Goal: Task Accomplishment & Management: Manage account settings

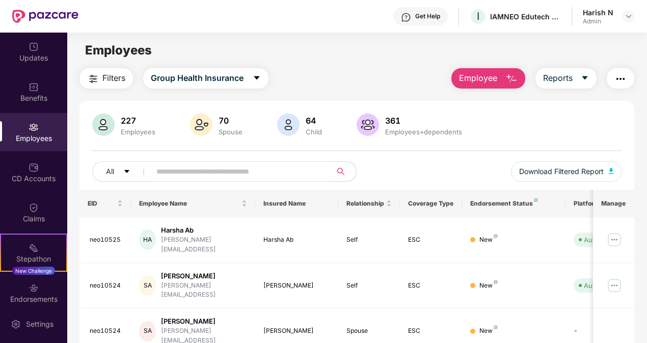
click at [225, 167] on input "text" at bounding box center [236, 171] width 161 height 15
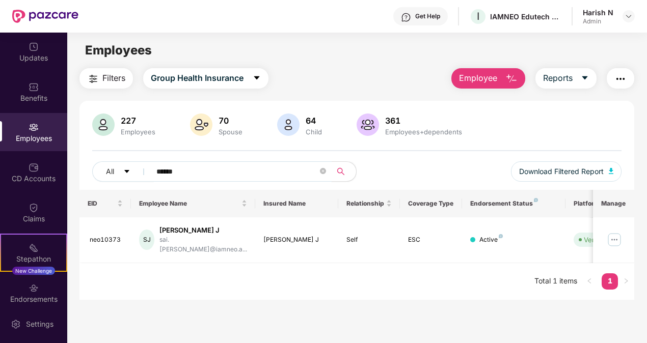
type input "******"
click at [245, 290] on div "EID Employee Name Insured Name Relationship Coverage Type Endorsement Status Pl…" at bounding box center [356, 245] width 555 height 110
click at [616, 232] on img at bounding box center [614, 240] width 16 height 16
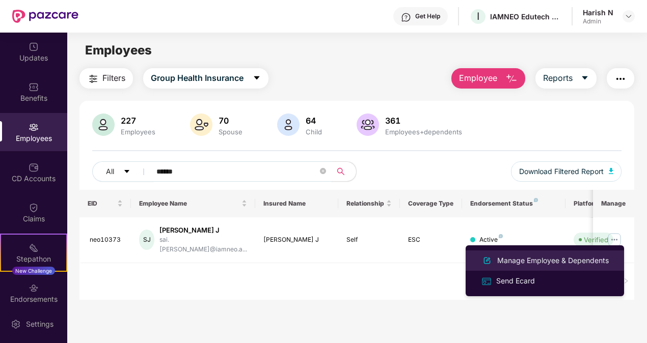
click at [541, 261] on div "Manage Employee & Dependents" at bounding box center [553, 260] width 116 height 11
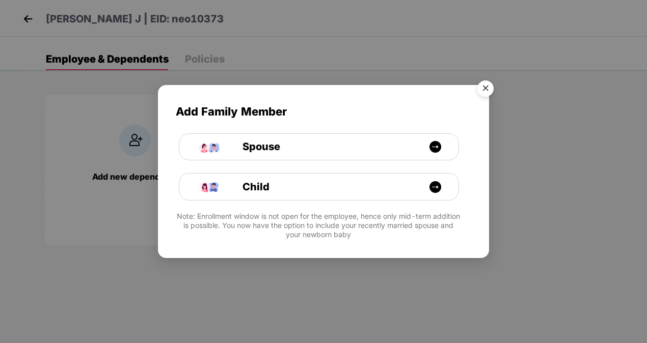
click at [484, 83] on img "Close" at bounding box center [485, 90] width 29 height 29
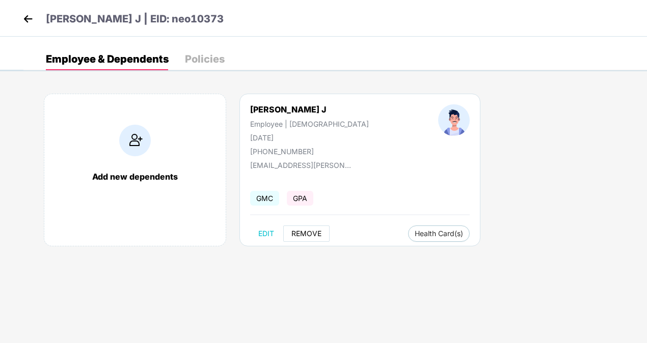
click at [301, 231] on span "REMOVE" at bounding box center [306, 234] width 30 height 8
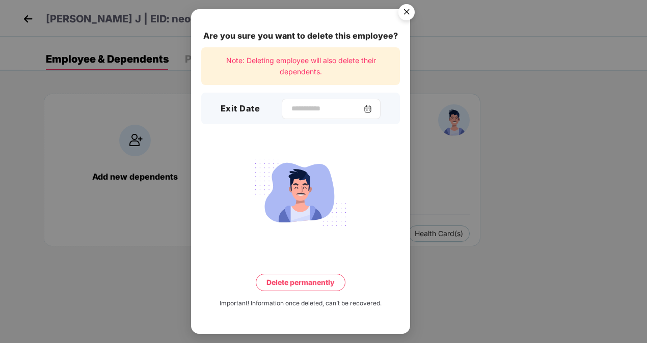
click at [309, 115] on div at bounding box center [331, 109] width 99 height 20
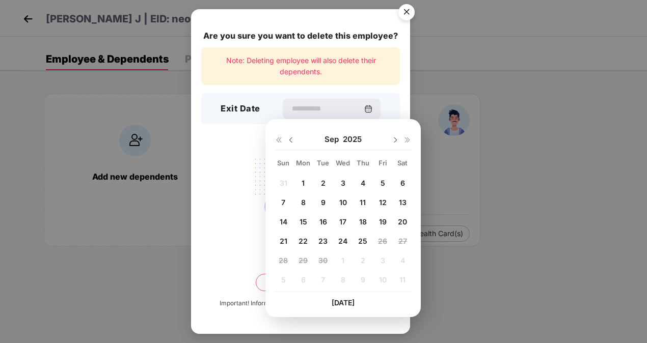
click at [473, 205] on div "Are you sure you want to delete this employee? Note: Deleting employee will als…" at bounding box center [323, 171] width 647 height 343
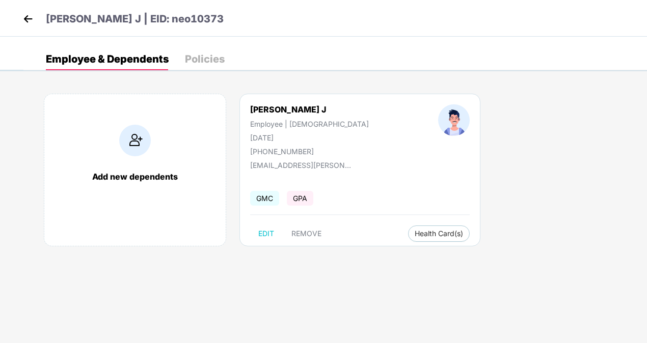
click at [21, 17] on img at bounding box center [27, 18] width 15 height 15
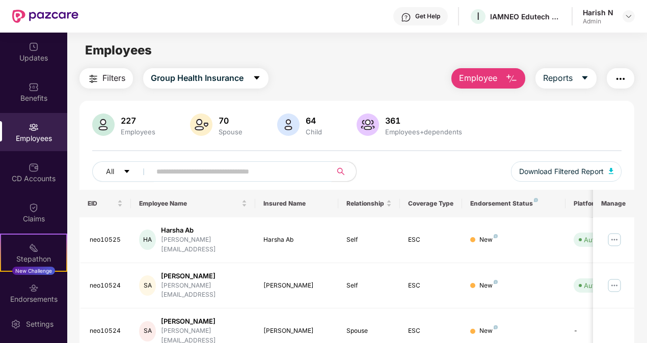
click at [177, 167] on input "text" at bounding box center [236, 171] width 161 height 15
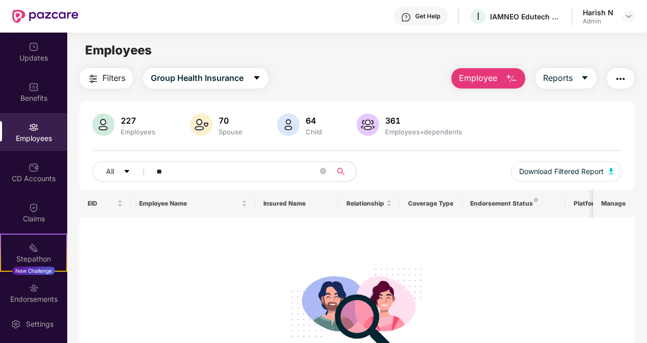
type input "*"
type input "*******"
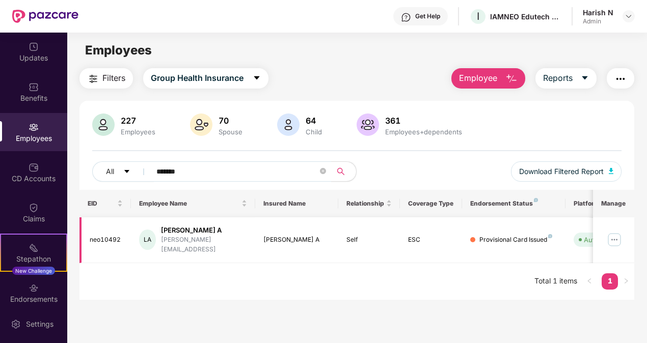
click at [611, 236] on img at bounding box center [614, 240] width 16 height 16
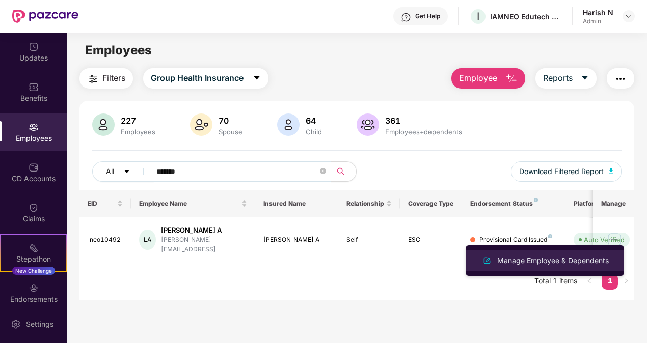
click at [516, 260] on div "Manage Employee & Dependents" at bounding box center [553, 260] width 116 height 11
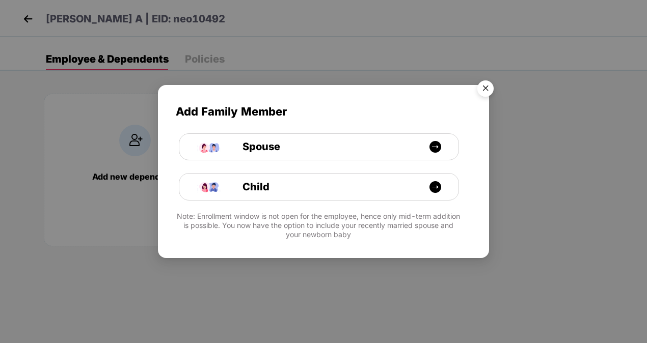
click at [485, 89] on img "Close" at bounding box center [485, 90] width 29 height 29
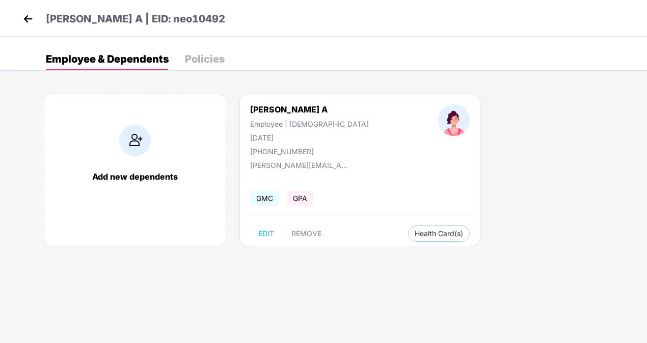
click at [27, 18] on img at bounding box center [27, 18] width 15 height 15
